Goal: Task Accomplishment & Management: Use online tool/utility

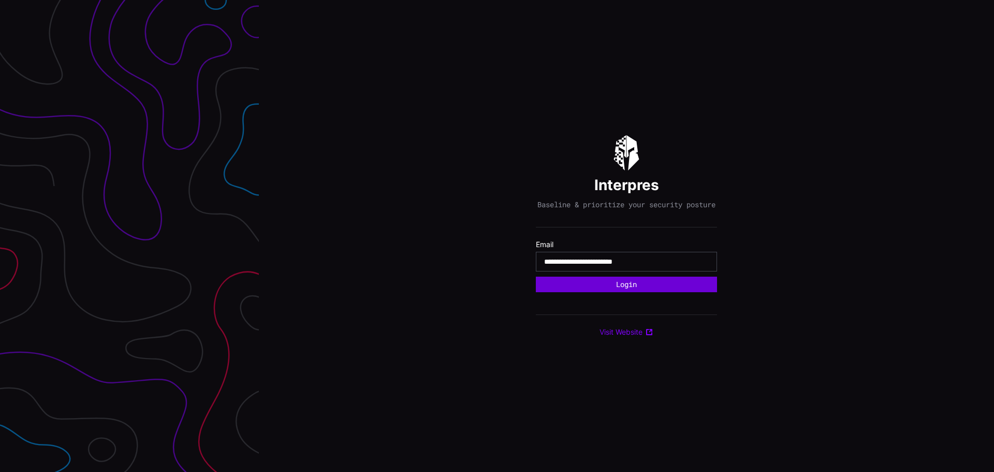
type input "**********"
click at [666, 286] on button "Login" at bounding box center [626, 284] width 171 height 15
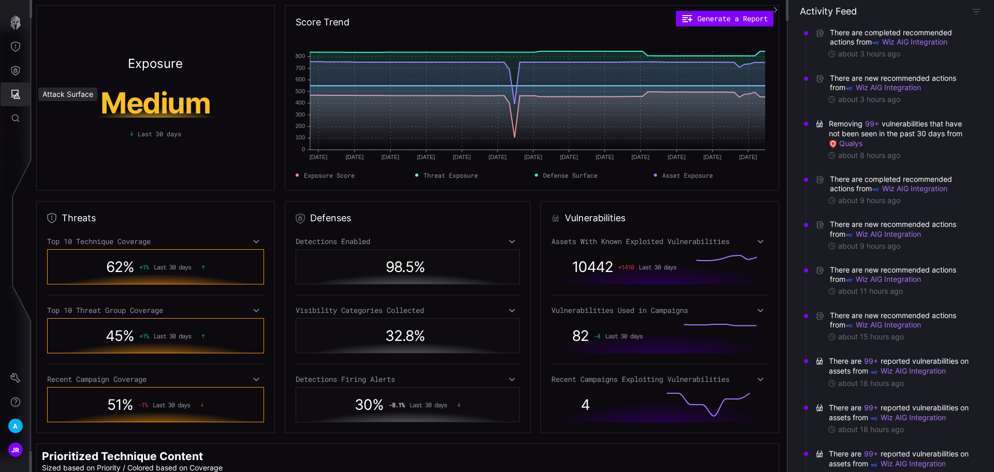
click at [12, 89] on icon "Attack Surface" at bounding box center [15, 94] width 10 height 10
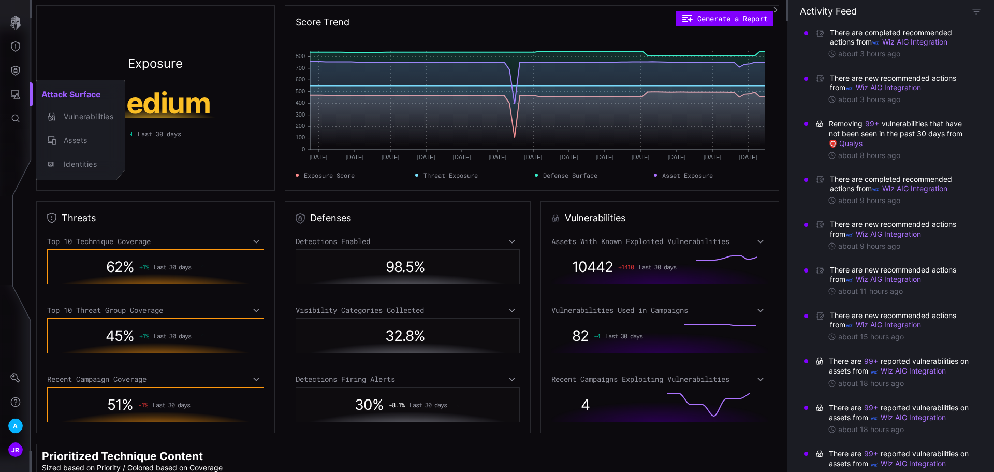
click at [17, 71] on div at bounding box center [497, 236] width 994 height 472
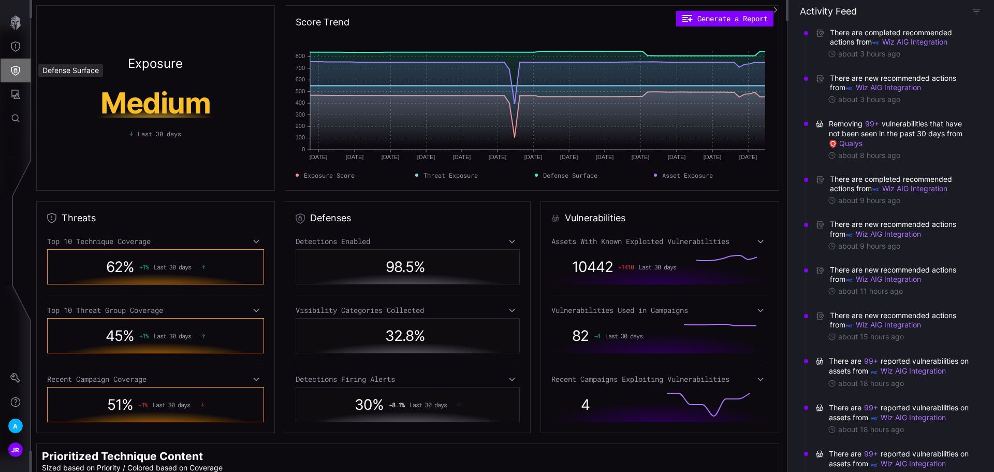
click at [17, 71] on icon "Defense Surface" at bounding box center [15, 70] width 10 height 10
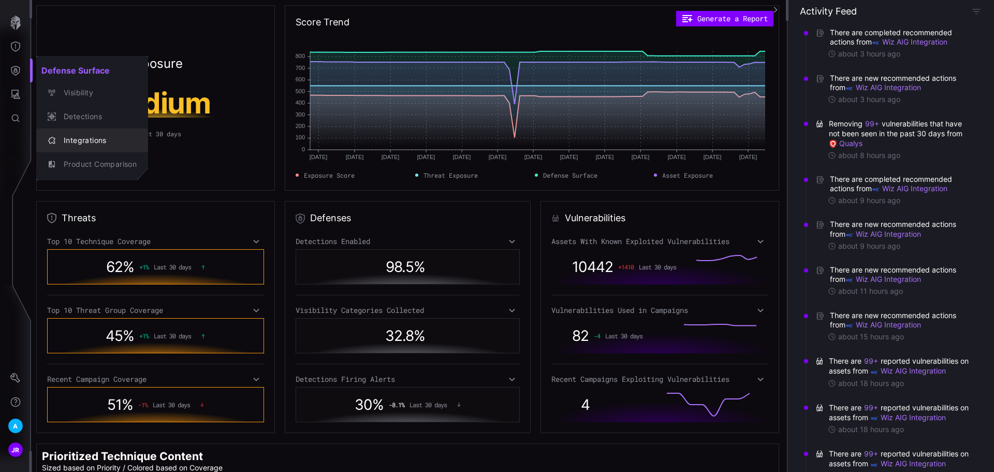
click at [103, 144] on div "Integrations" at bounding box center [97, 140] width 78 height 13
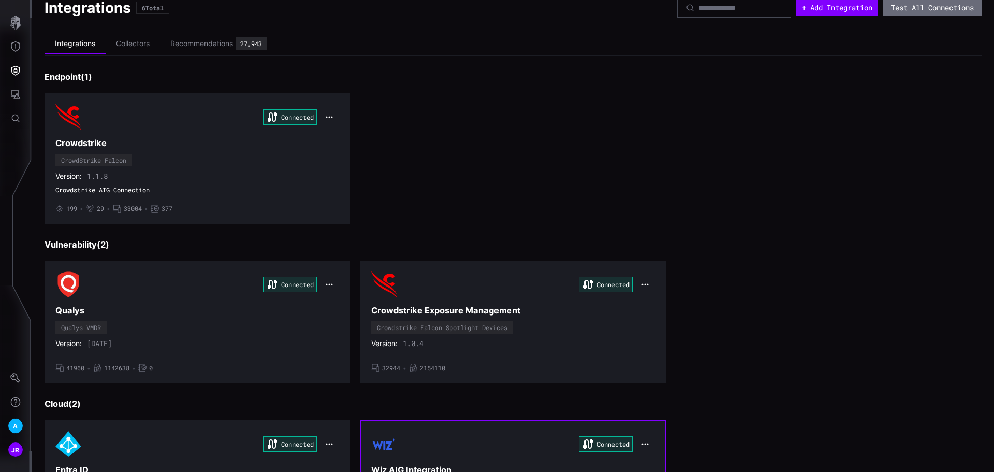
scroll to position [13, 0]
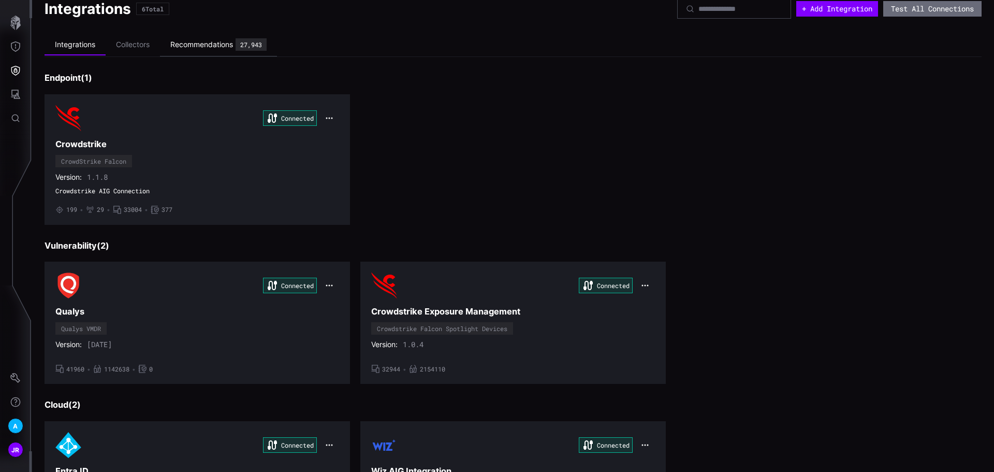
click at [200, 44] on div "Recommendations" at bounding box center [201, 44] width 63 height 9
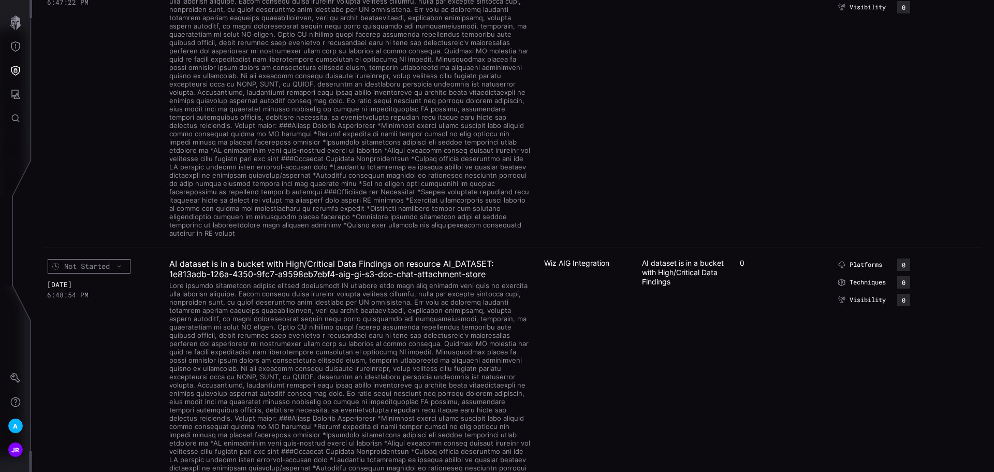
scroll to position [155, 0]
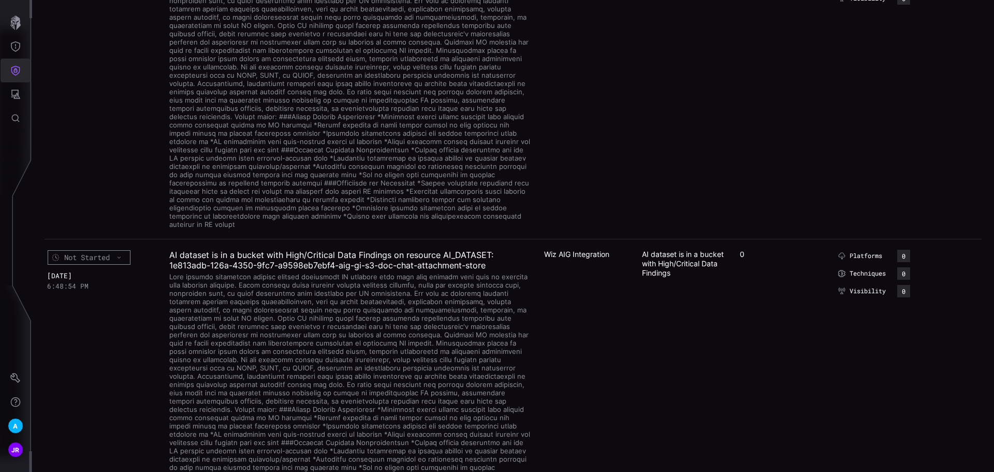
click at [19, 71] on icon "Defense Surface" at bounding box center [15, 71] width 9 height 10
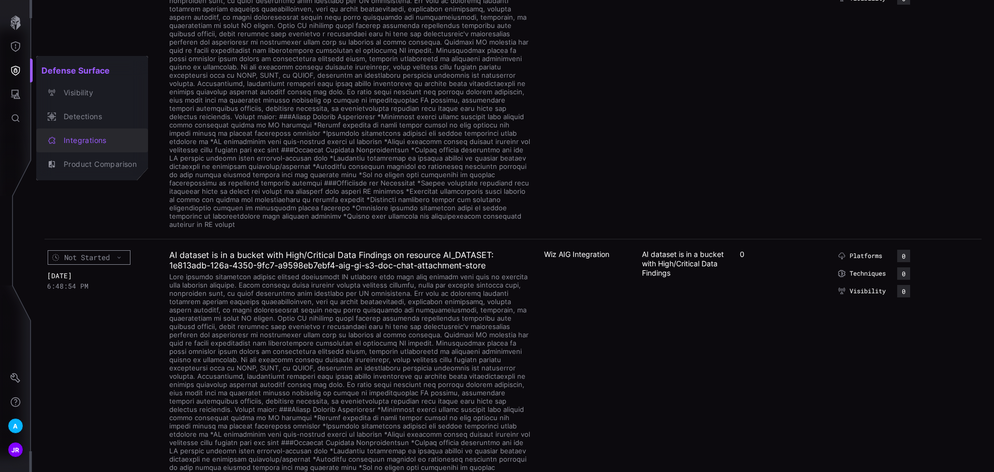
click at [106, 133] on div "Integrations" at bounding box center [92, 140] width 104 height 14
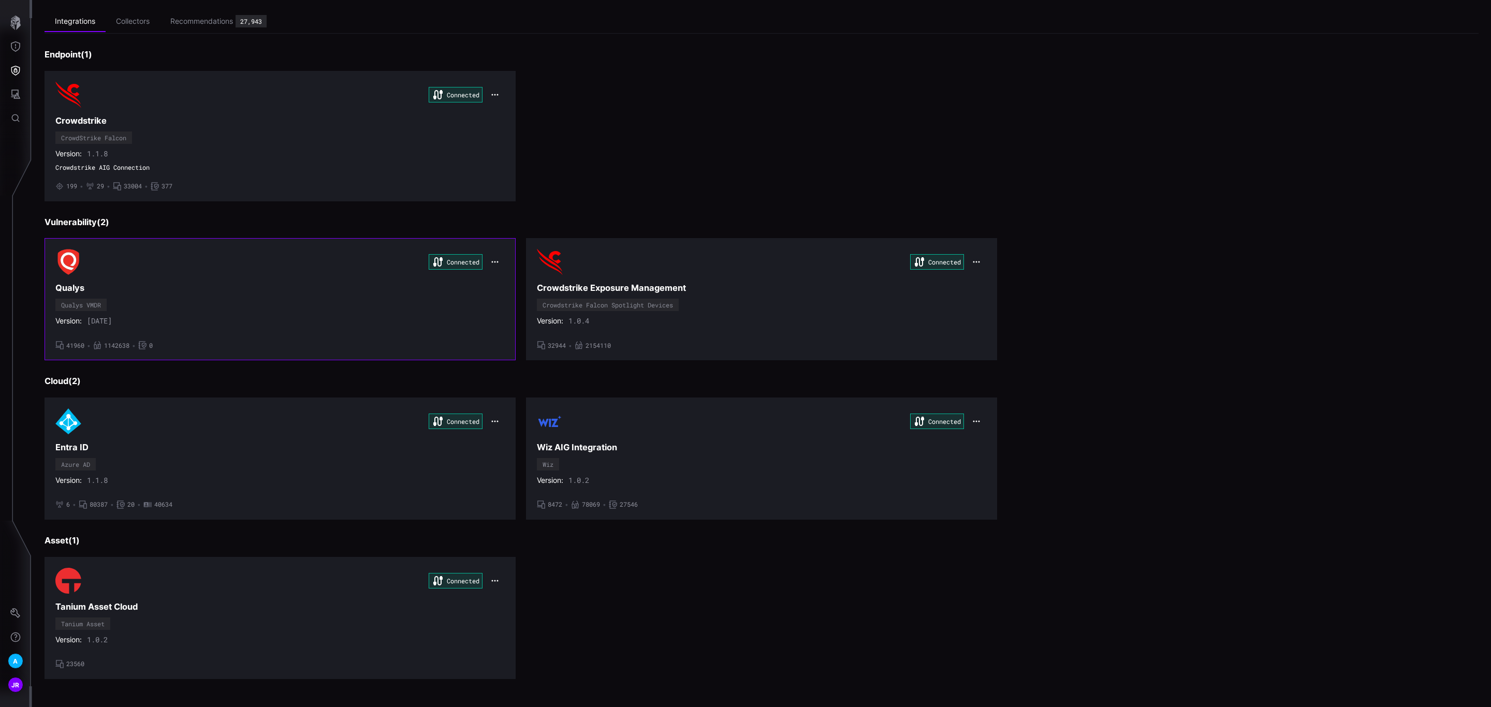
scroll to position [41, 0]
